Goal: Task Accomplishment & Management: Manage account settings

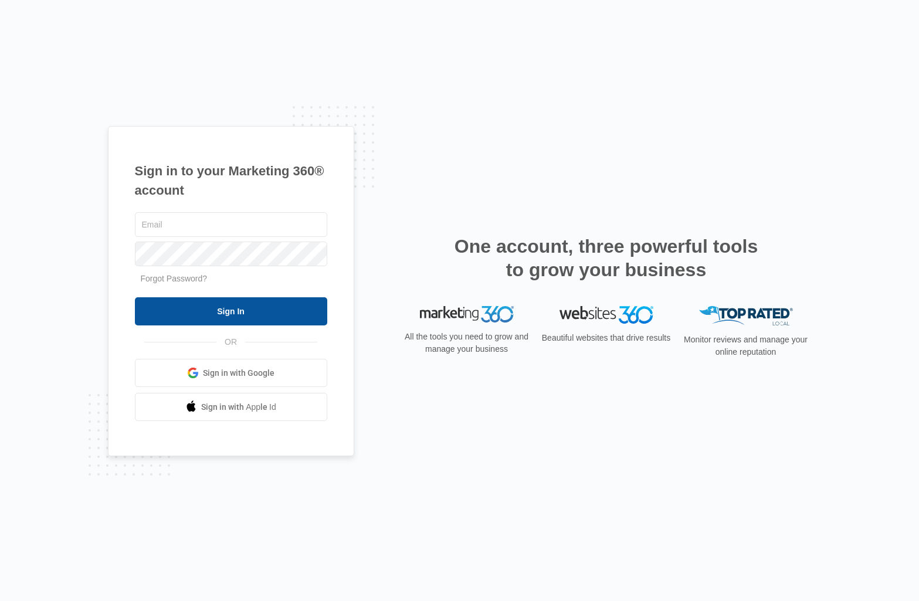
type input "[PERSON_NAME][EMAIL_ADDRESS][DOMAIN_NAME]"
click at [230, 312] on input "Sign In" at bounding box center [231, 311] width 192 height 28
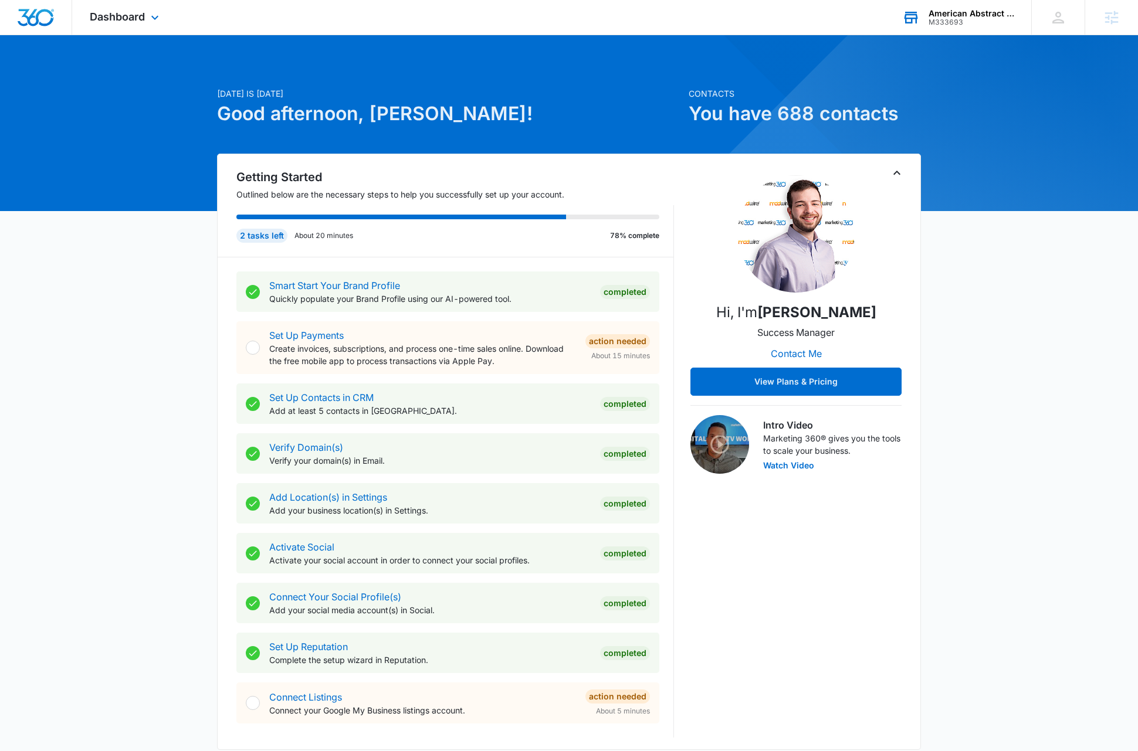
drag, startPoint x: 972, startPoint y: 12, endPoint x: 969, endPoint y: 21, distance: 9.3
click at [972, 12] on div "American Abstract & Title Company" at bounding box center [971, 13] width 86 height 9
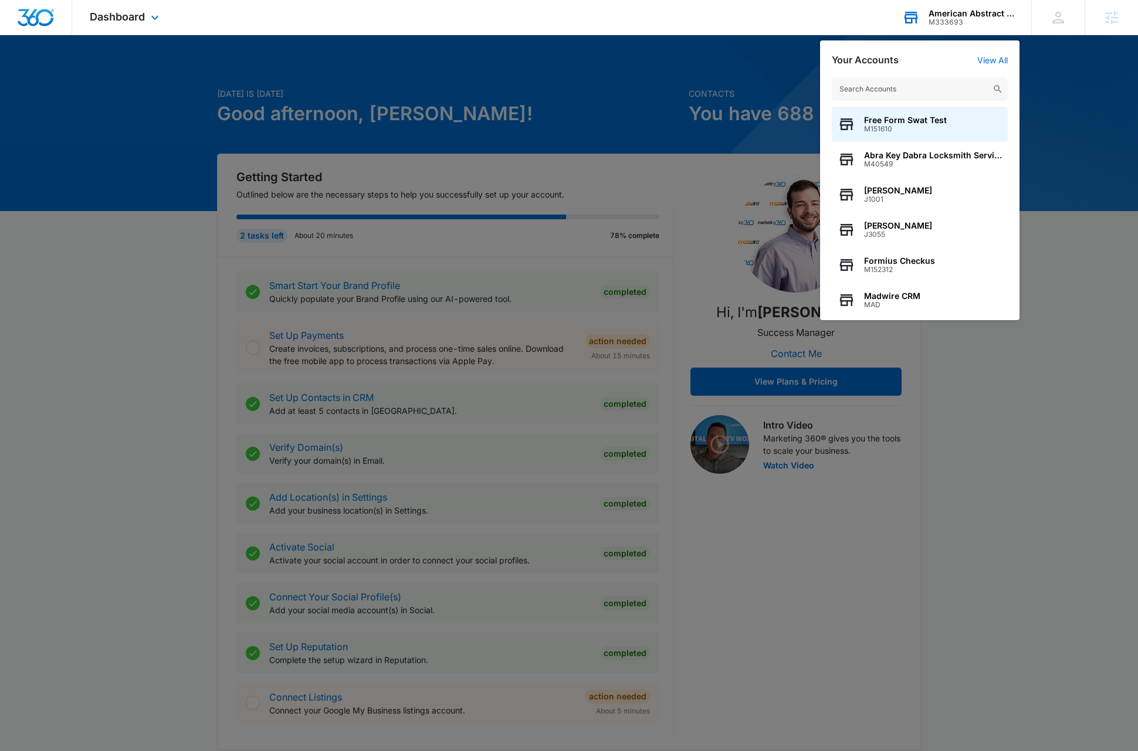
click at [941, 87] on input "text" at bounding box center [920, 88] width 176 height 23
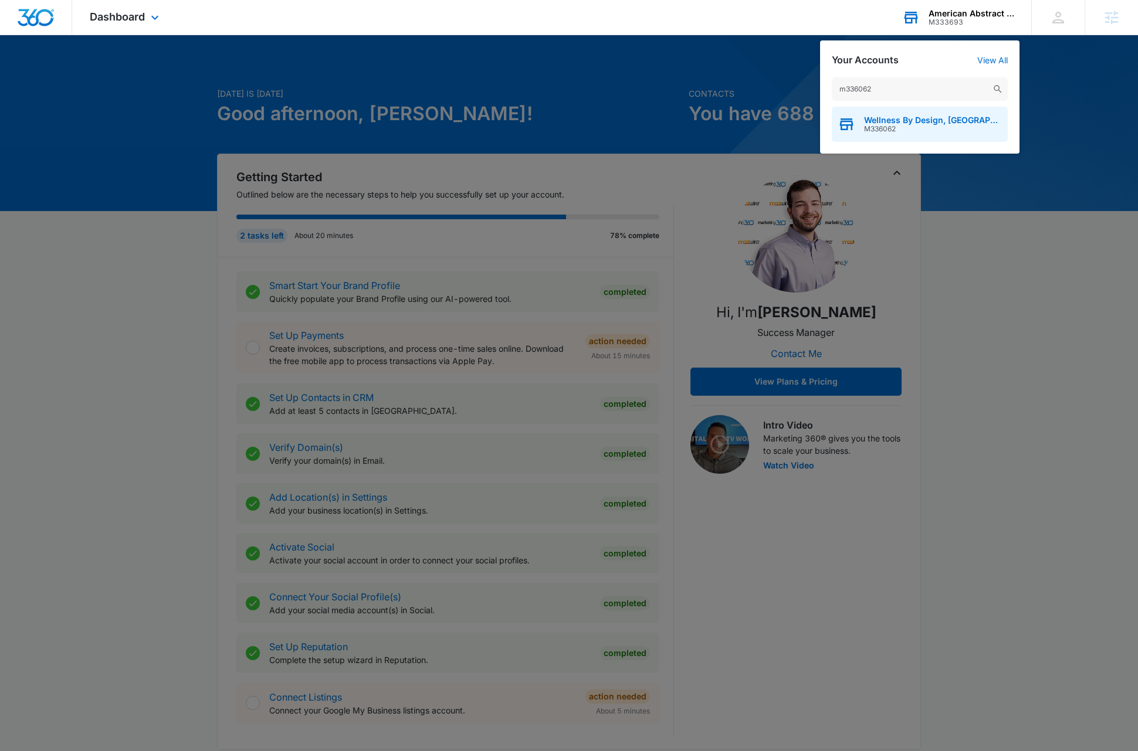
type input "m336062"
click at [949, 130] on span "M336062" at bounding box center [933, 129] width 138 height 8
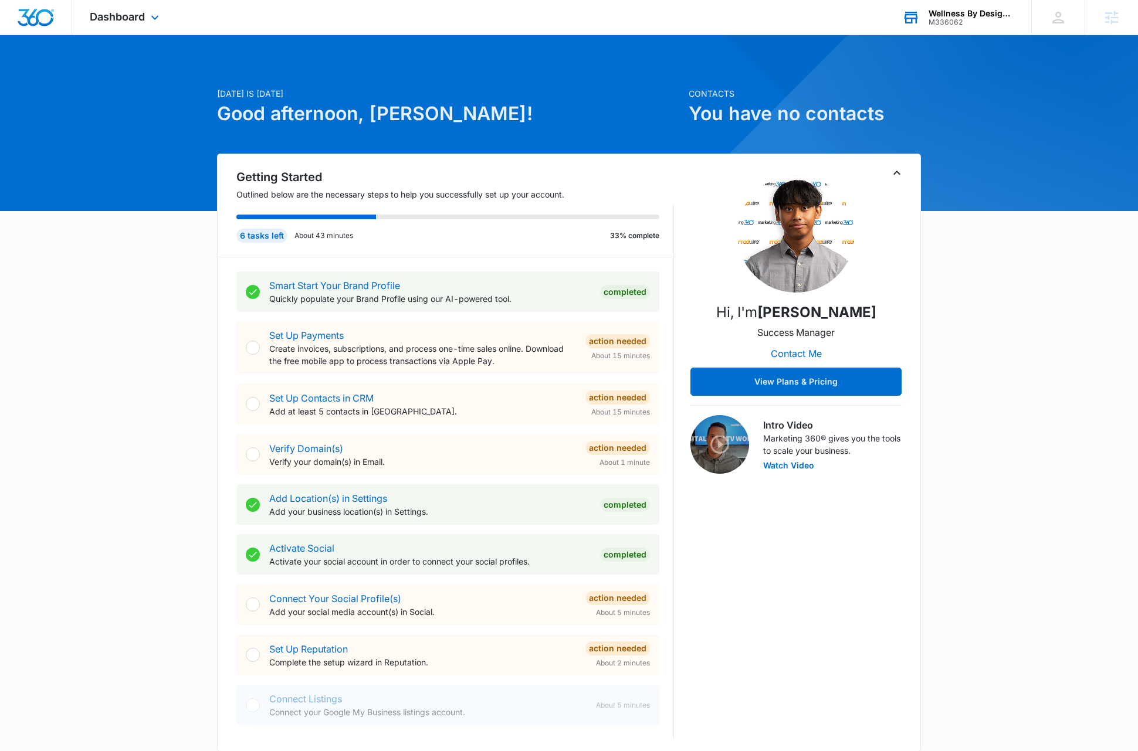
click at [896, 175] on icon "Toggle Collapse" at bounding box center [897, 173] width 14 height 14
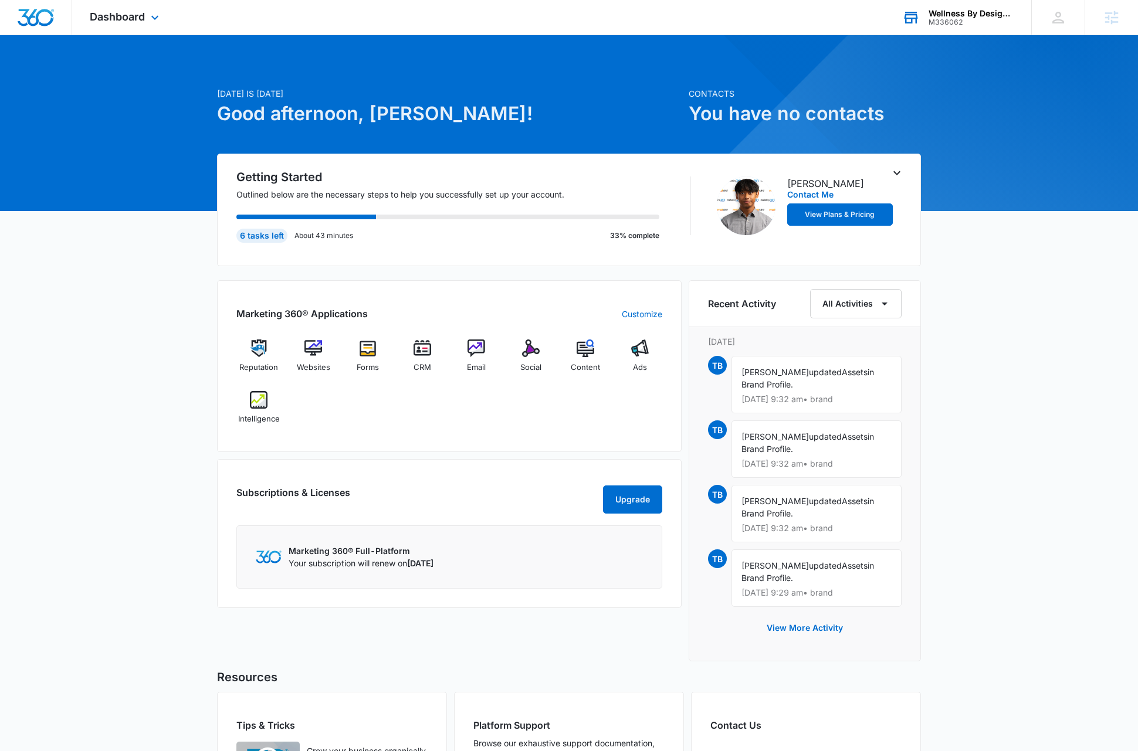
click at [1029, 292] on div "Today is Wednesday, August 13th Good afternoon, Dave! Contacts You have no cont…" at bounding box center [569, 468] width 1138 height 836
click at [152, 19] on icon at bounding box center [155, 20] width 14 height 14
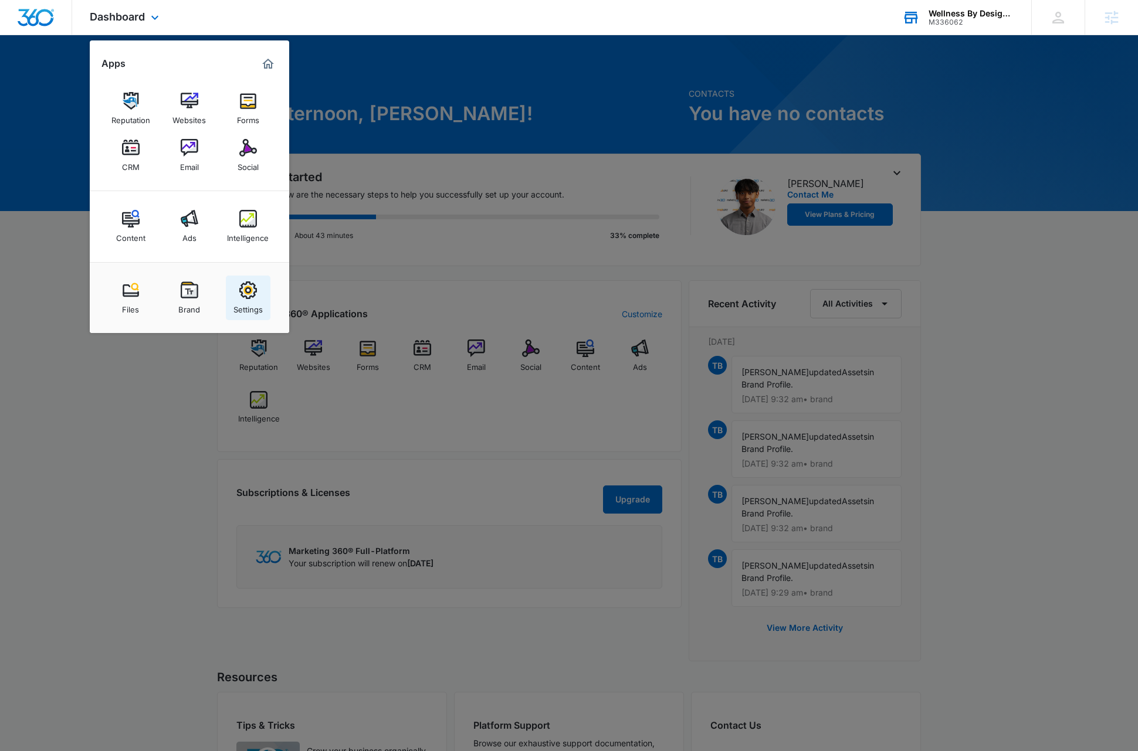
click at [252, 303] on div "Settings" at bounding box center [247, 306] width 29 height 15
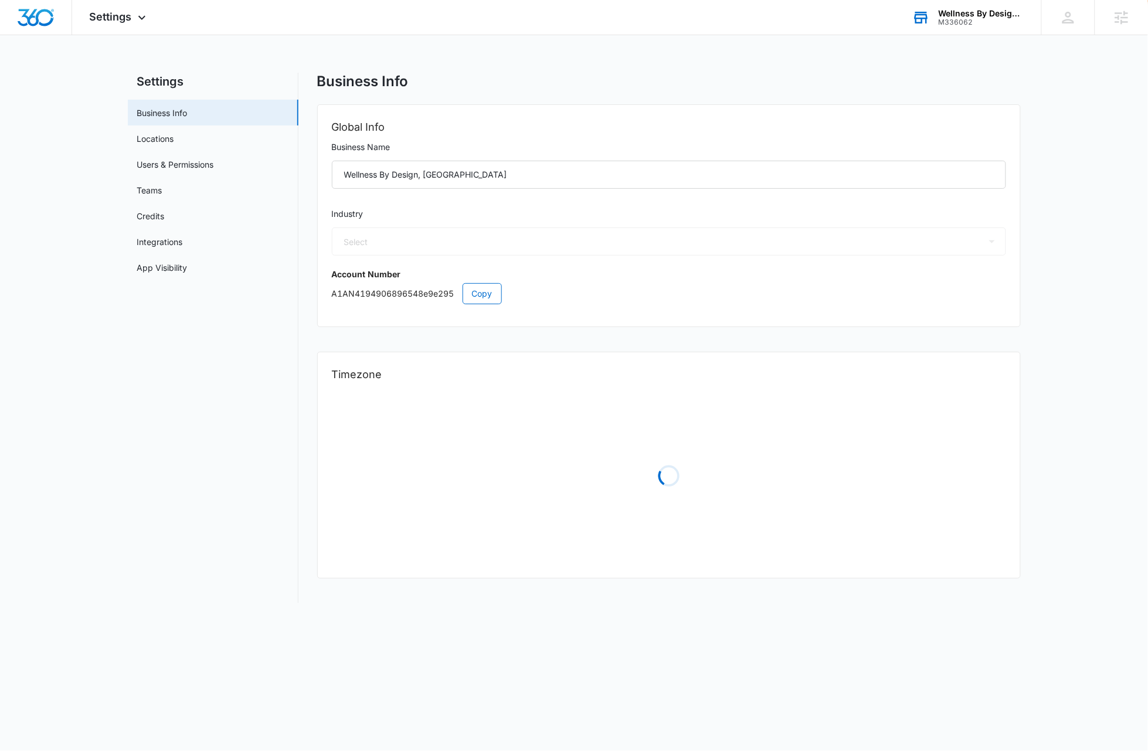
select select "13"
select select "US"
select select "America/Chicago"
click at [171, 144] on link "Locations" at bounding box center [155, 139] width 37 height 12
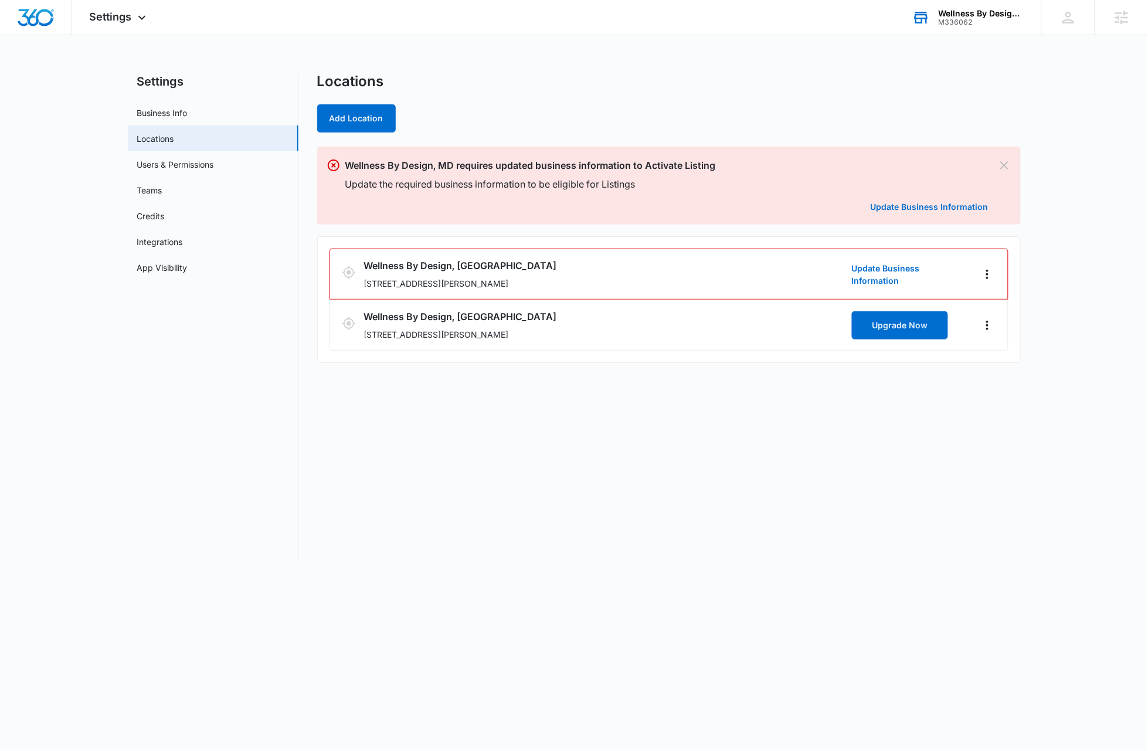
click at [914, 502] on div "Locations Add Location Wellness By Design, MD requires updated business informa…" at bounding box center [669, 317] width 704 height 489
click at [991, 327] on icon "Actions" at bounding box center [988, 325] width 14 height 14
click at [1006, 363] on link "Edit" at bounding box center [1000, 358] width 15 height 10
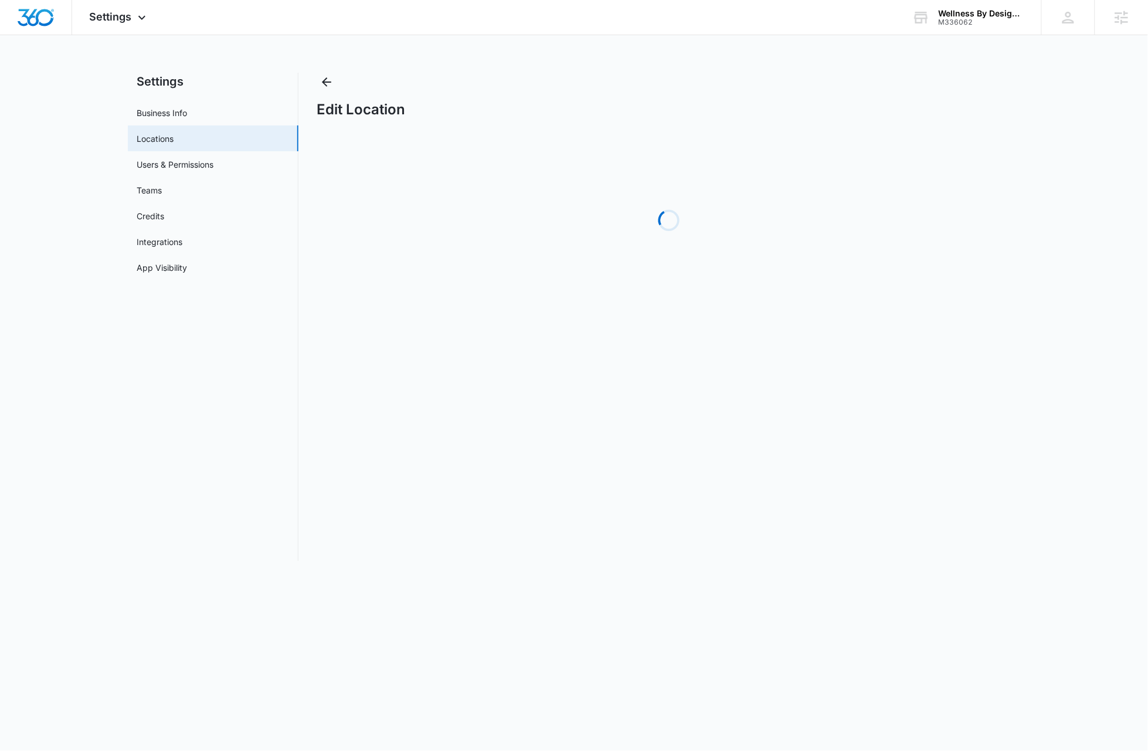
select select "[US_STATE]"
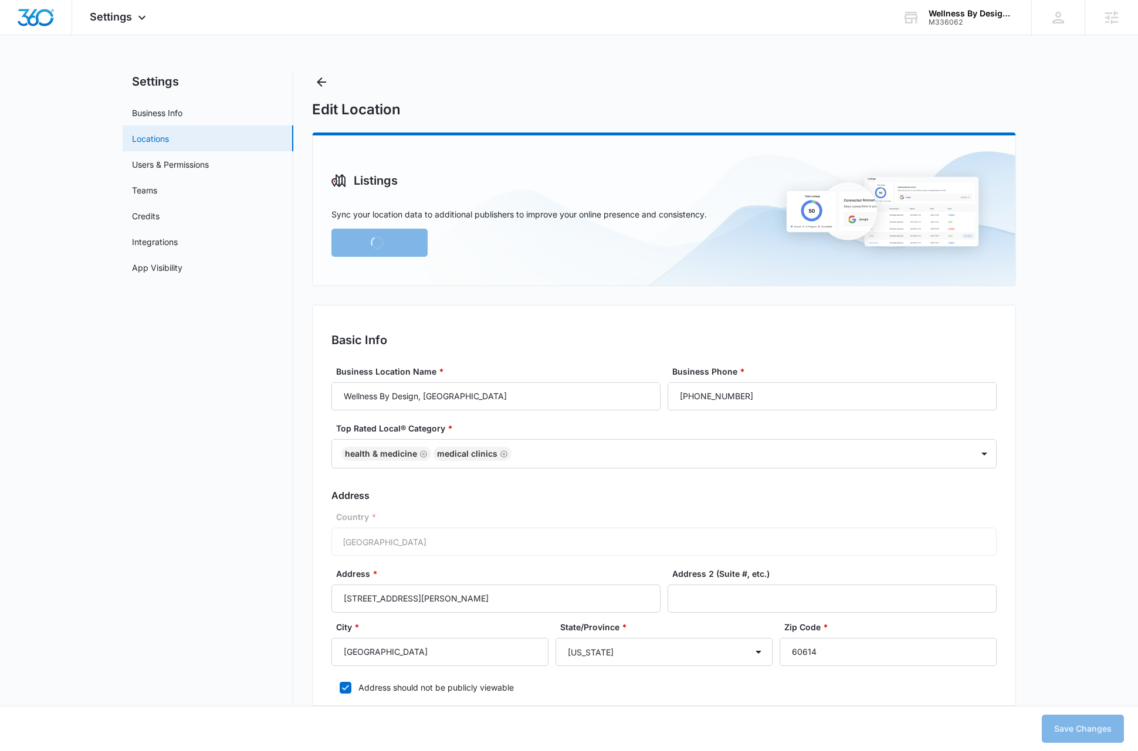
click at [167, 138] on link "Locations" at bounding box center [150, 139] width 37 height 12
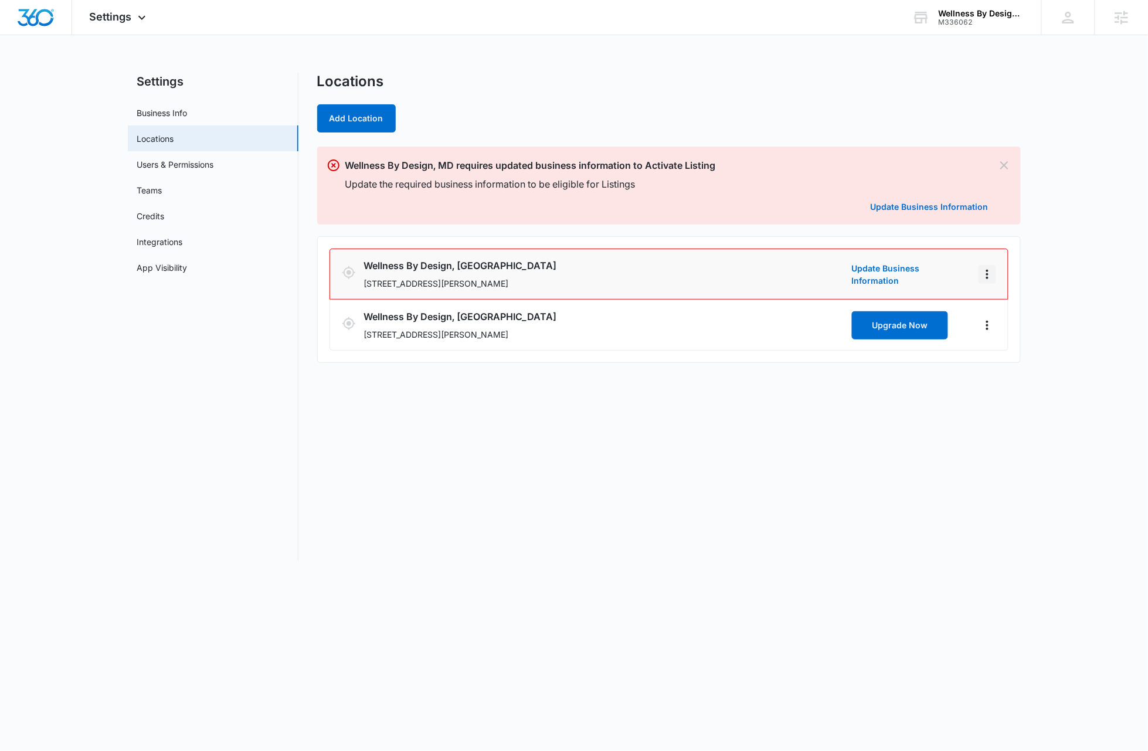
click at [991, 277] on icon "Actions" at bounding box center [988, 274] width 14 height 14
click at [1003, 307] on link "Edit" at bounding box center [1000, 306] width 15 height 10
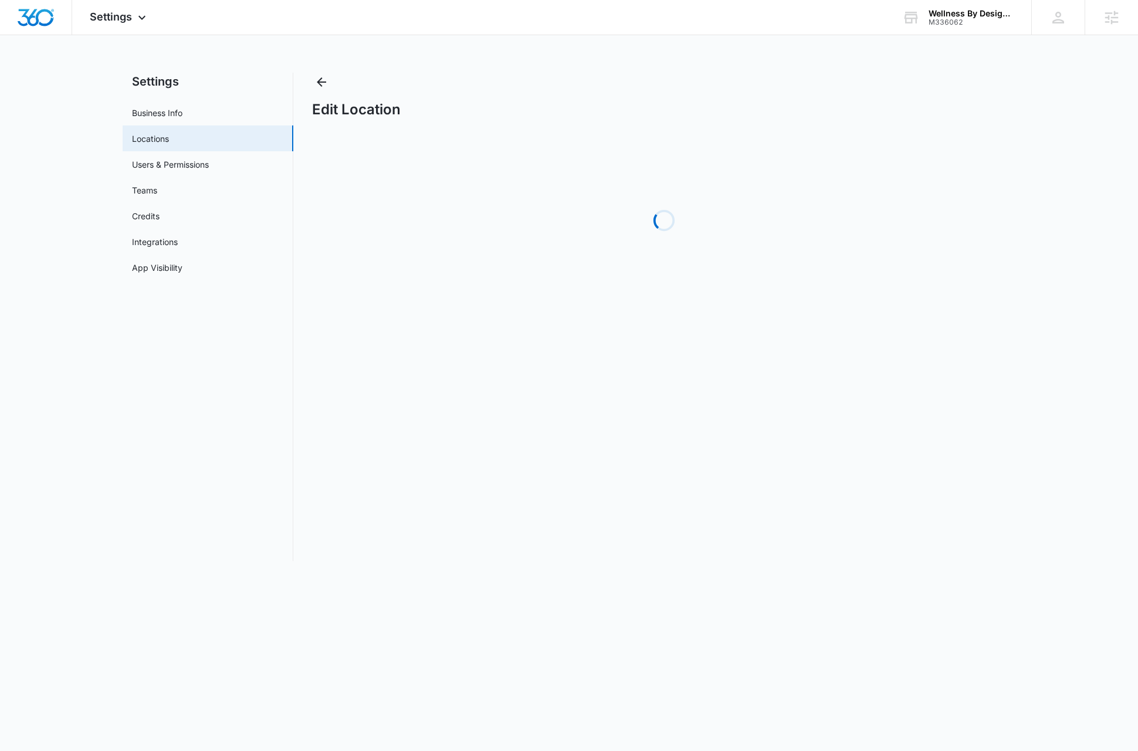
select select "[US_STATE]"
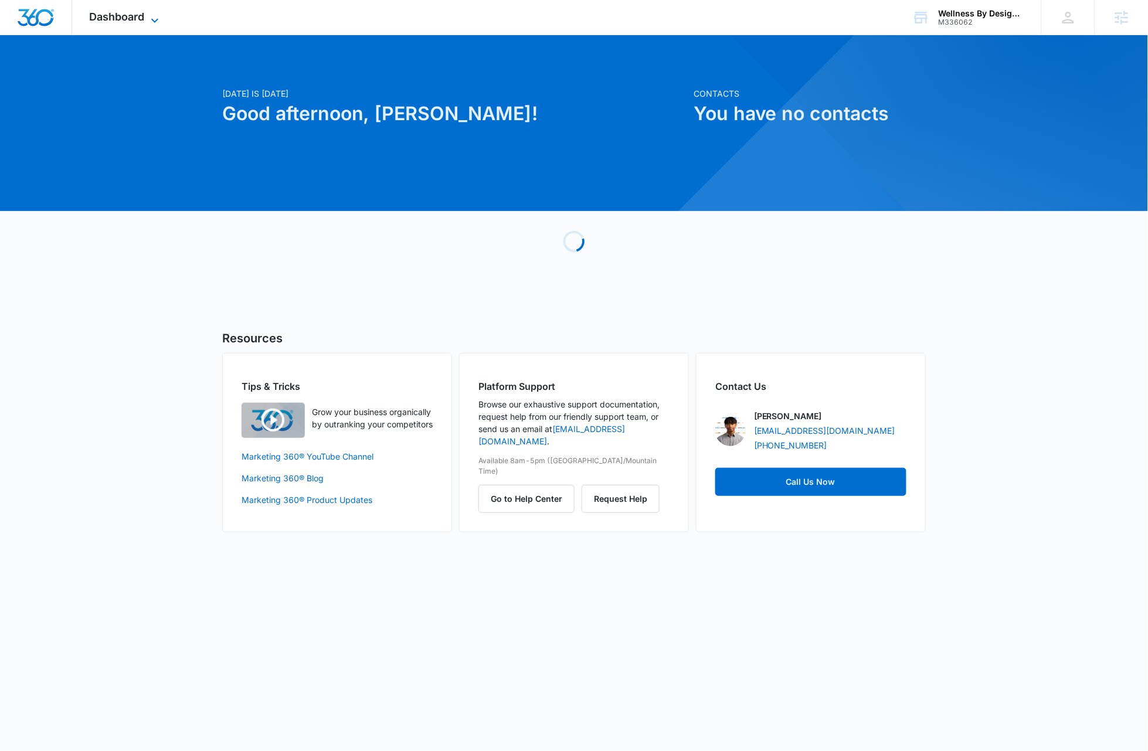
click at [154, 17] on icon at bounding box center [155, 20] width 14 height 14
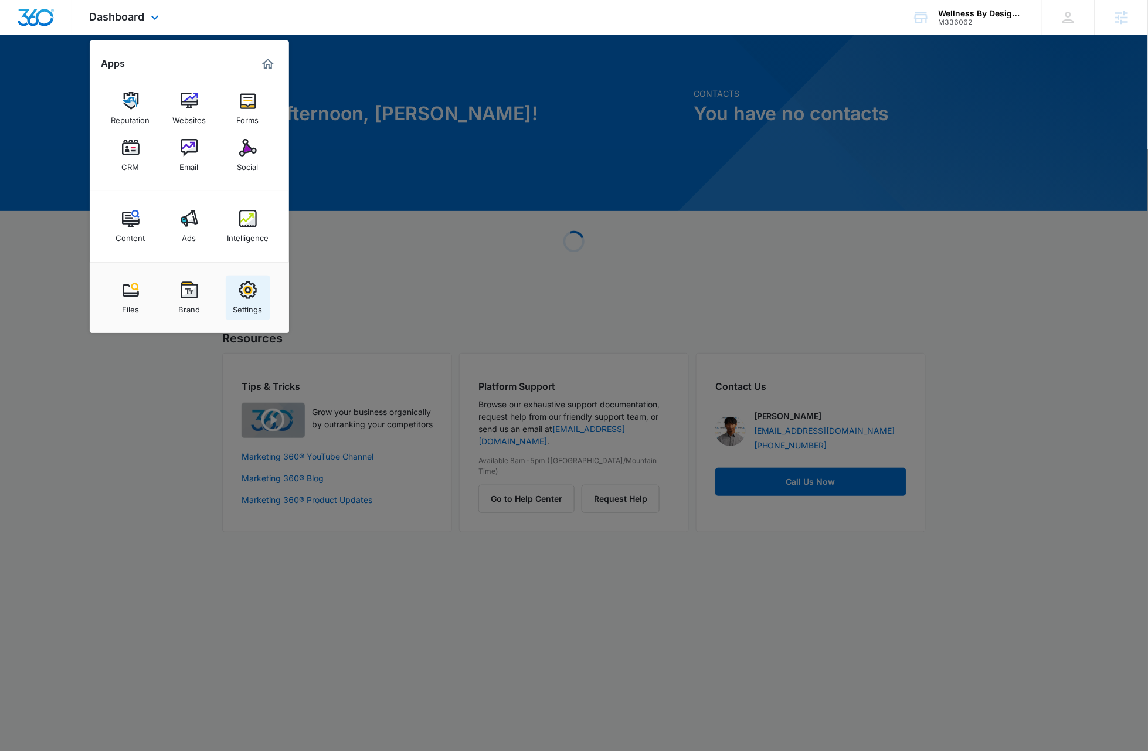
click at [253, 294] on img at bounding box center [248, 291] width 18 height 18
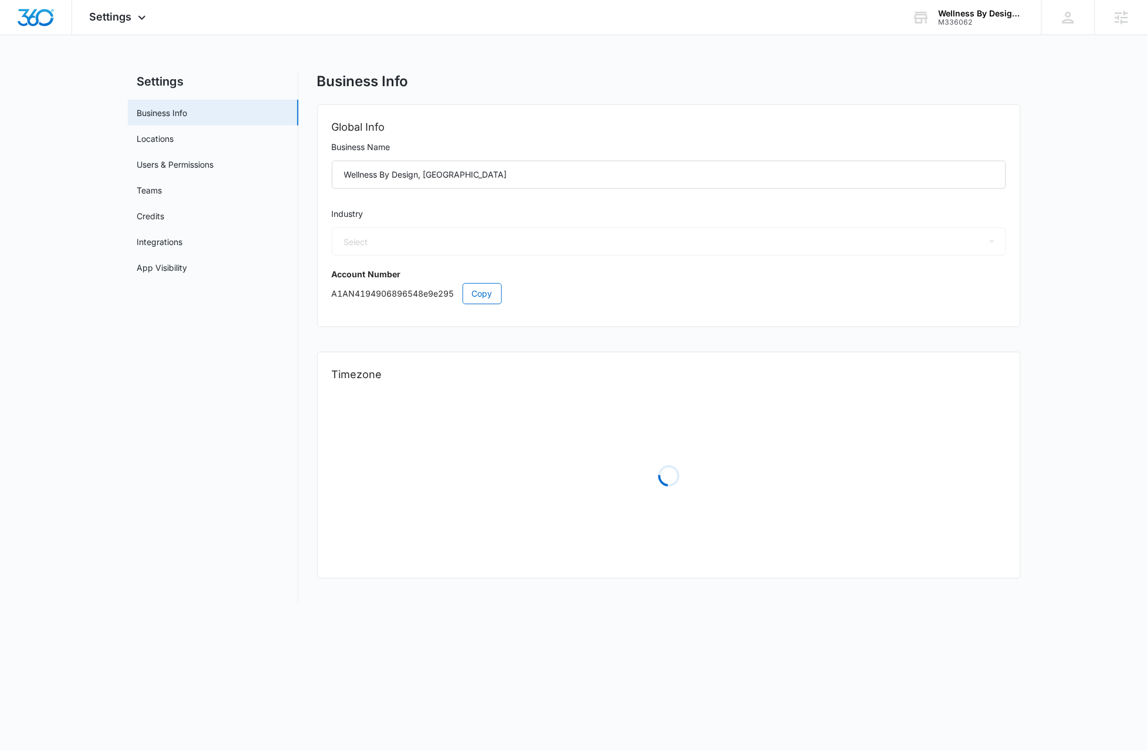
select select "13"
select select "US"
select select "America/Chicago"
click at [174, 133] on link "Locations" at bounding box center [155, 139] width 37 height 12
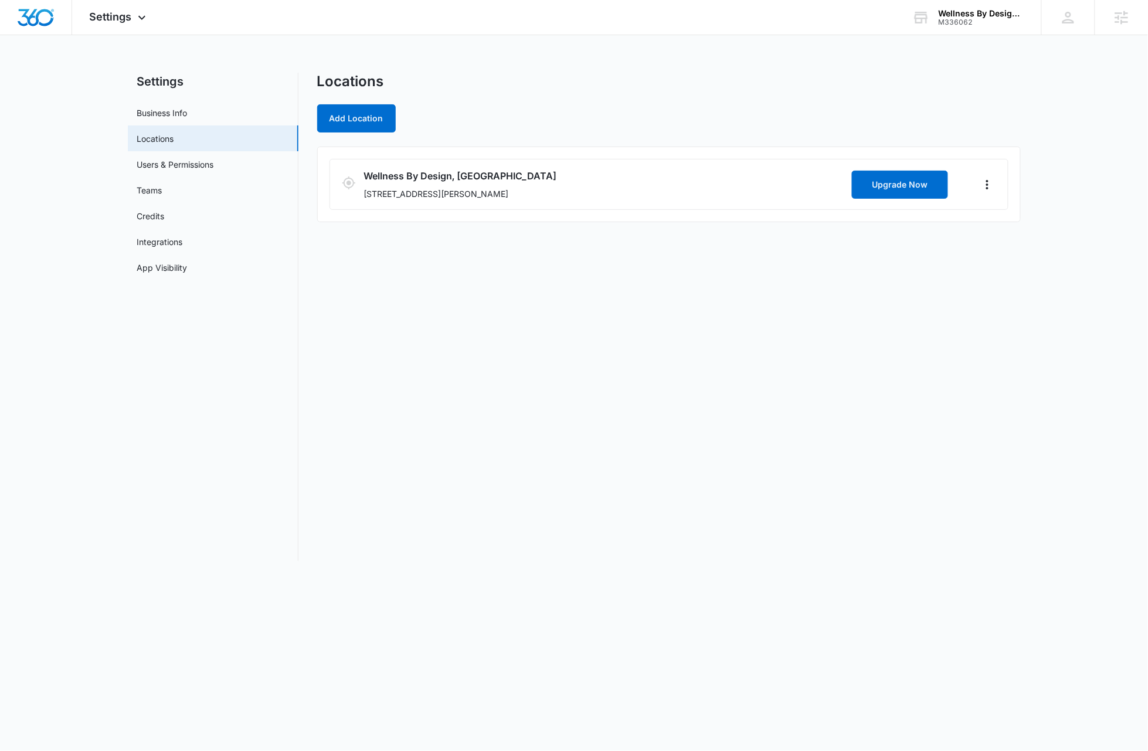
click at [554, 407] on div "Locations Add Location Wellness By Design, MD 2551 N Clark St, Chicago, IL 6061…" at bounding box center [669, 317] width 704 height 489
